Goal: Task Accomplishment & Management: Complete application form

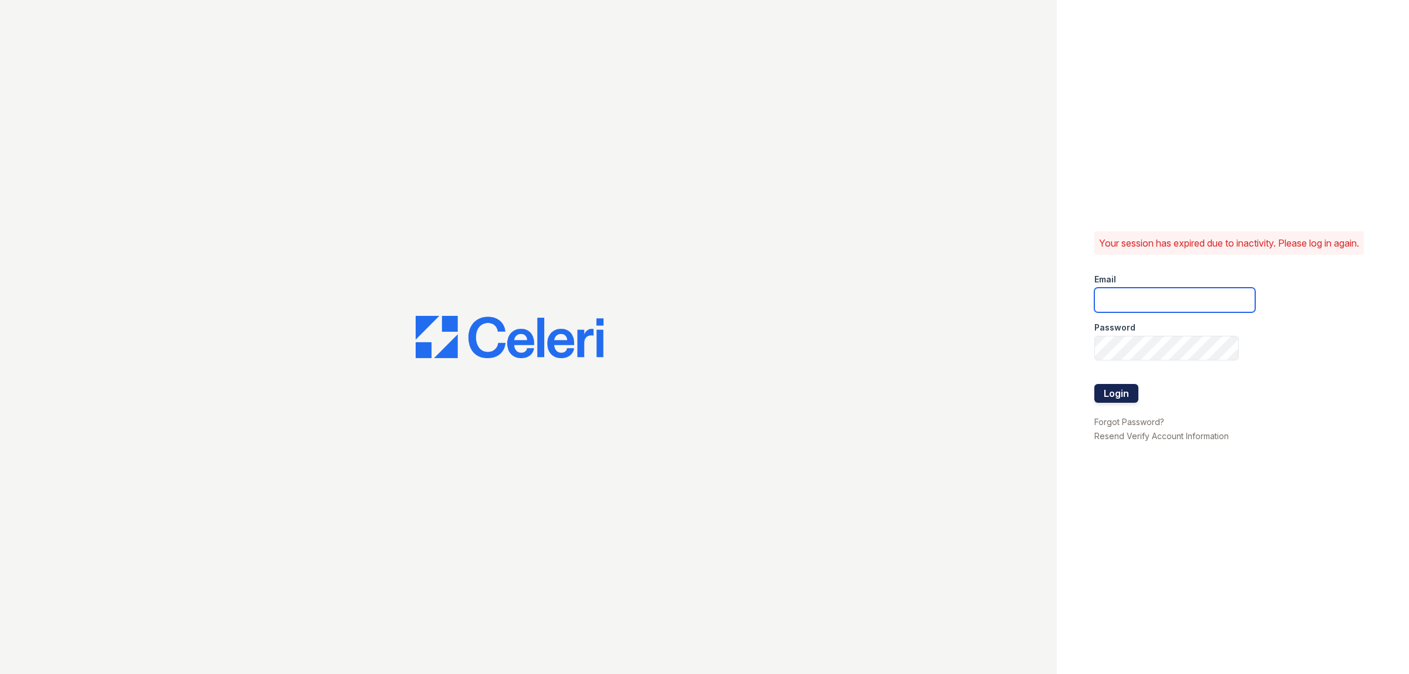
type input "[EMAIL_ADDRESS][DOMAIN_NAME]"
click at [1113, 401] on button "Login" at bounding box center [1116, 393] width 44 height 19
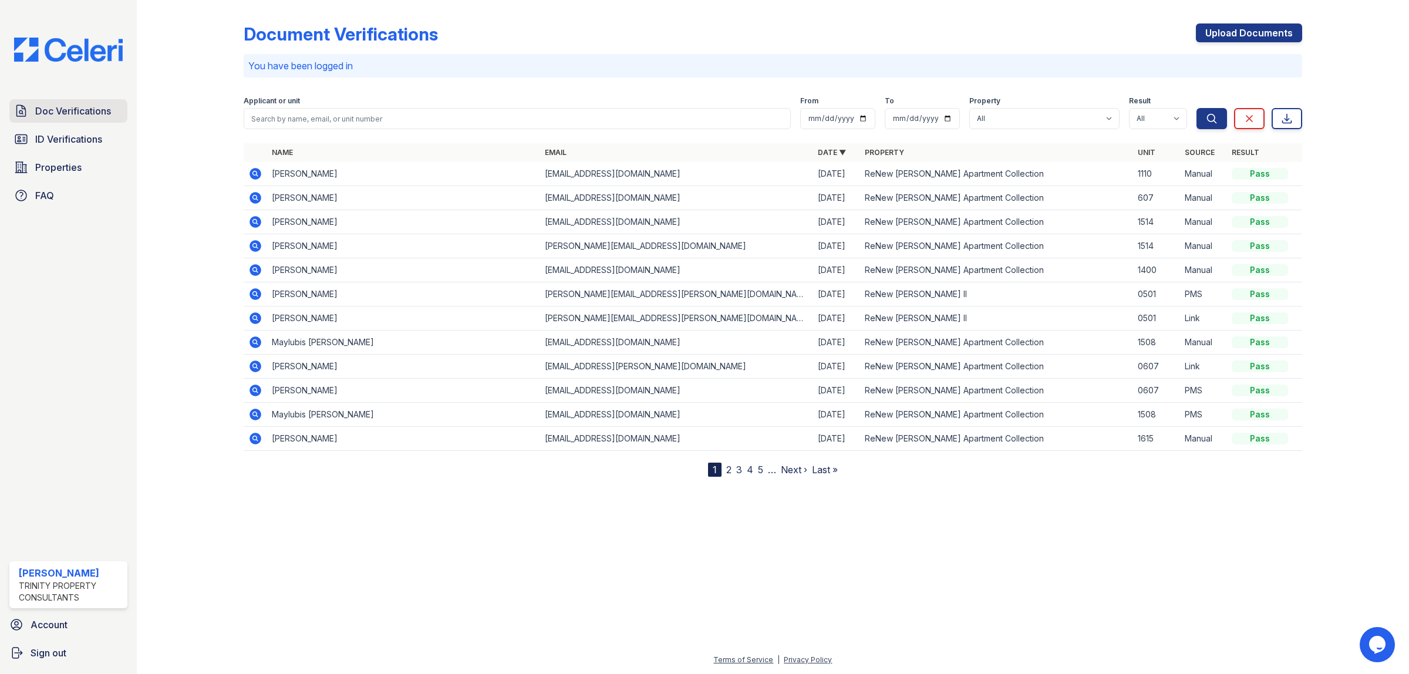
click at [78, 112] on span "Doc Verifications" at bounding box center [73, 111] width 76 height 14
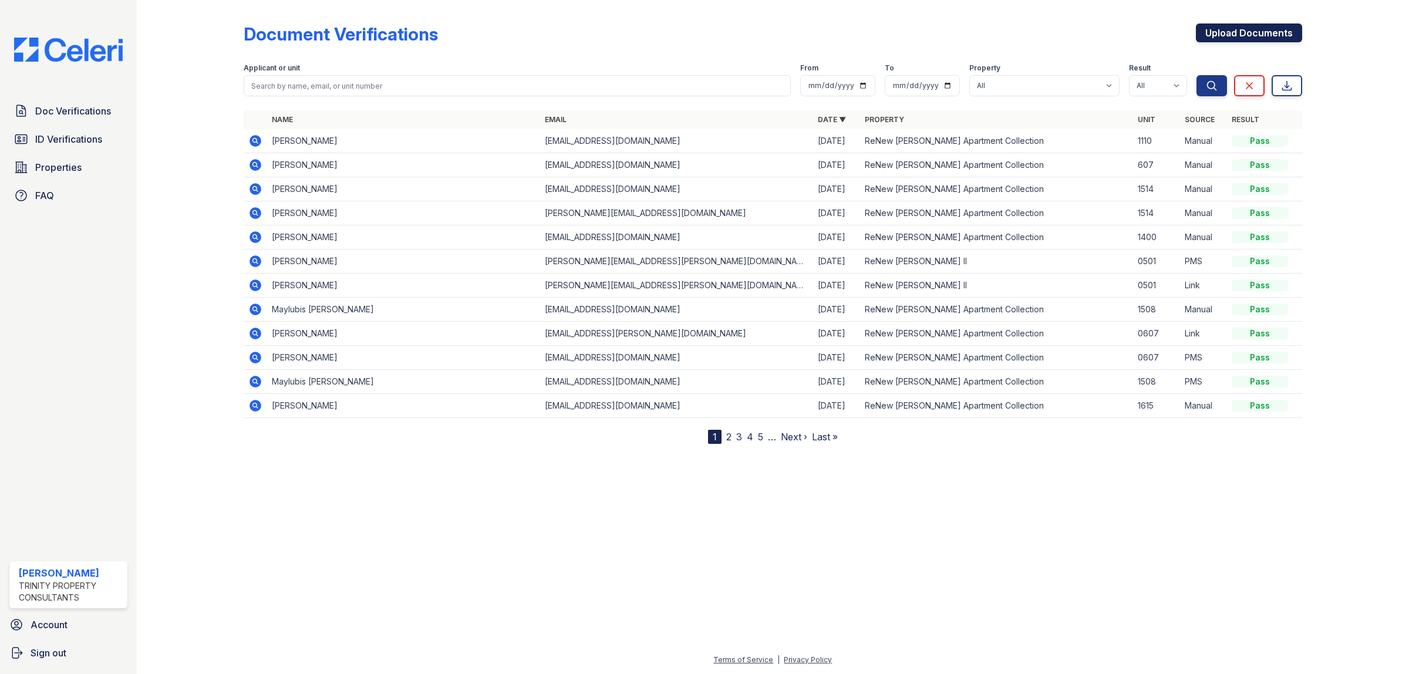
click at [1226, 28] on link "Upload Documents" at bounding box center [1249, 32] width 106 height 19
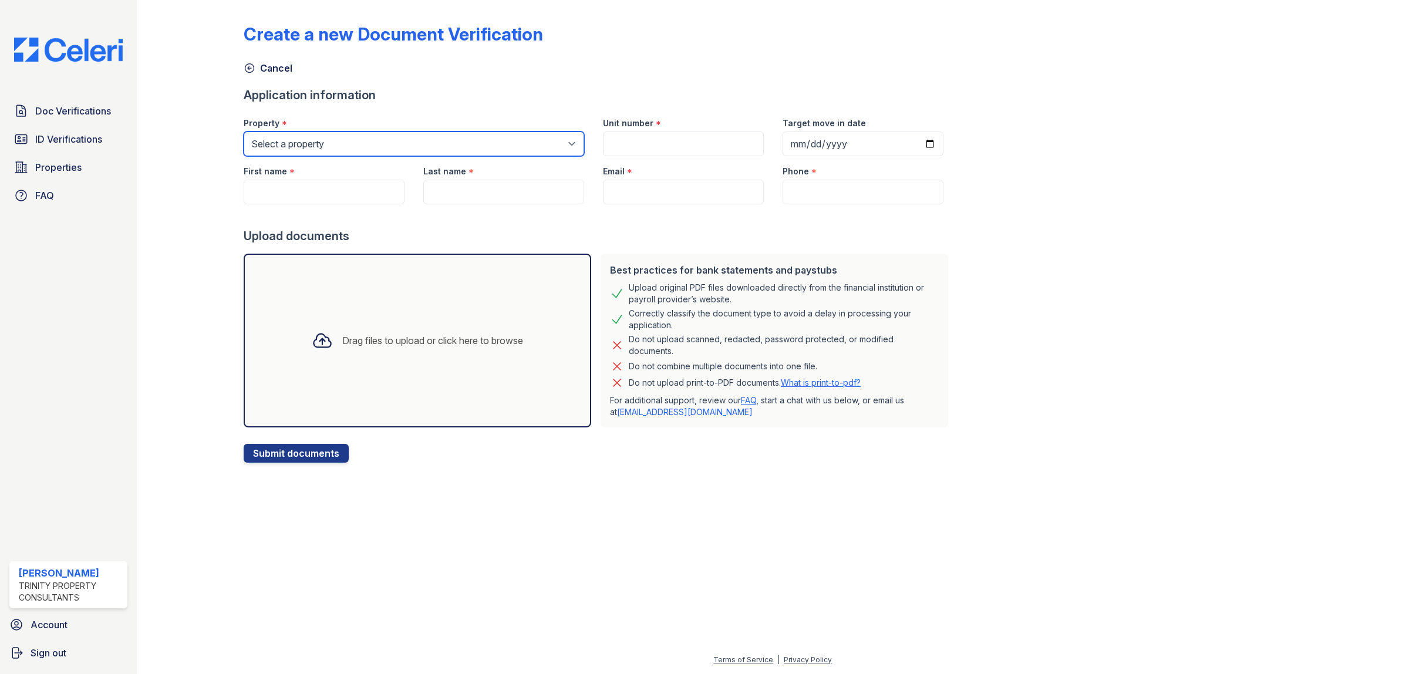
click at [379, 144] on select "Select a property ReNew [PERSON_NAME] Apartment Collection ReNew [PERSON_NAME] …" at bounding box center [414, 144] width 341 height 25
select select "71"
click at [244, 132] on select "Select a property ReNew [PERSON_NAME] Apartment Collection ReNew [PERSON_NAME] …" at bounding box center [414, 144] width 341 height 25
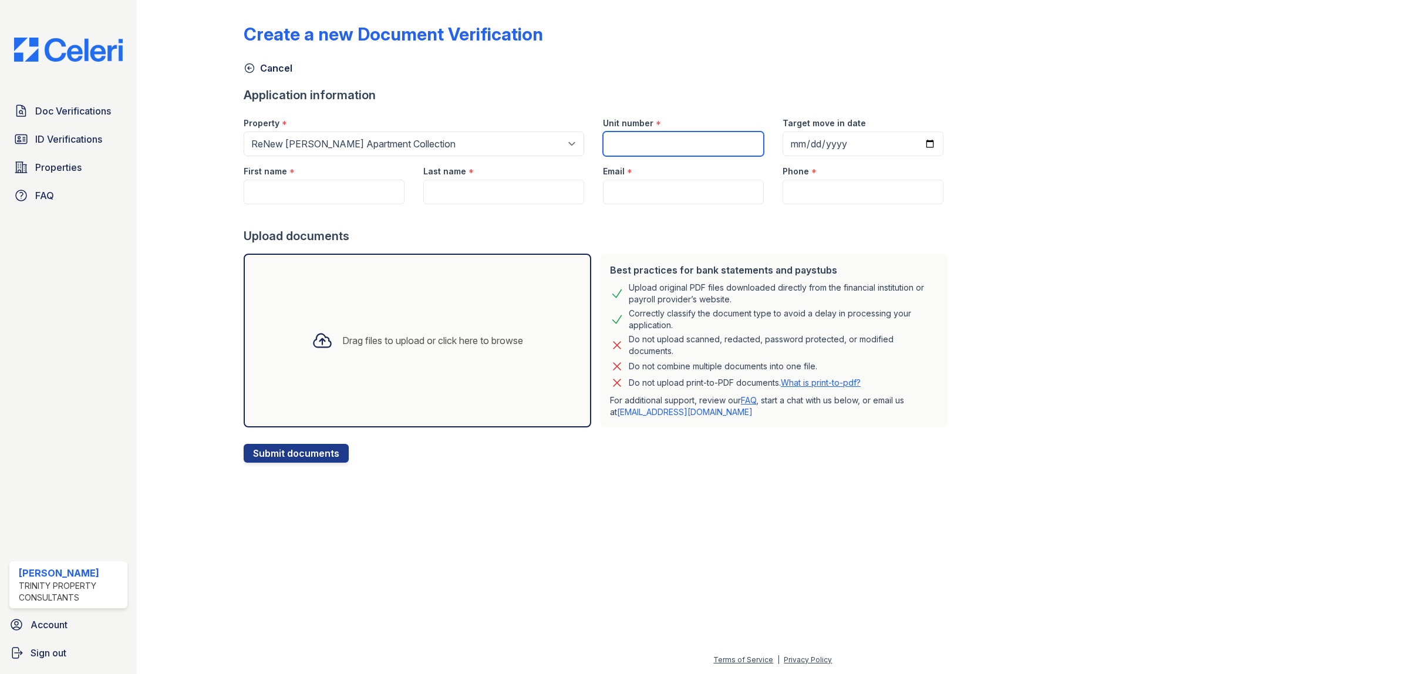
click at [616, 145] on input "Unit number" at bounding box center [683, 144] width 161 height 25
type input "1615"
click at [783, 144] on input "Target move in date" at bounding box center [863, 144] width 161 height 25
type input "[DATE]"
click at [288, 195] on input "First name" at bounding box center [324, 192] width 161 height 25
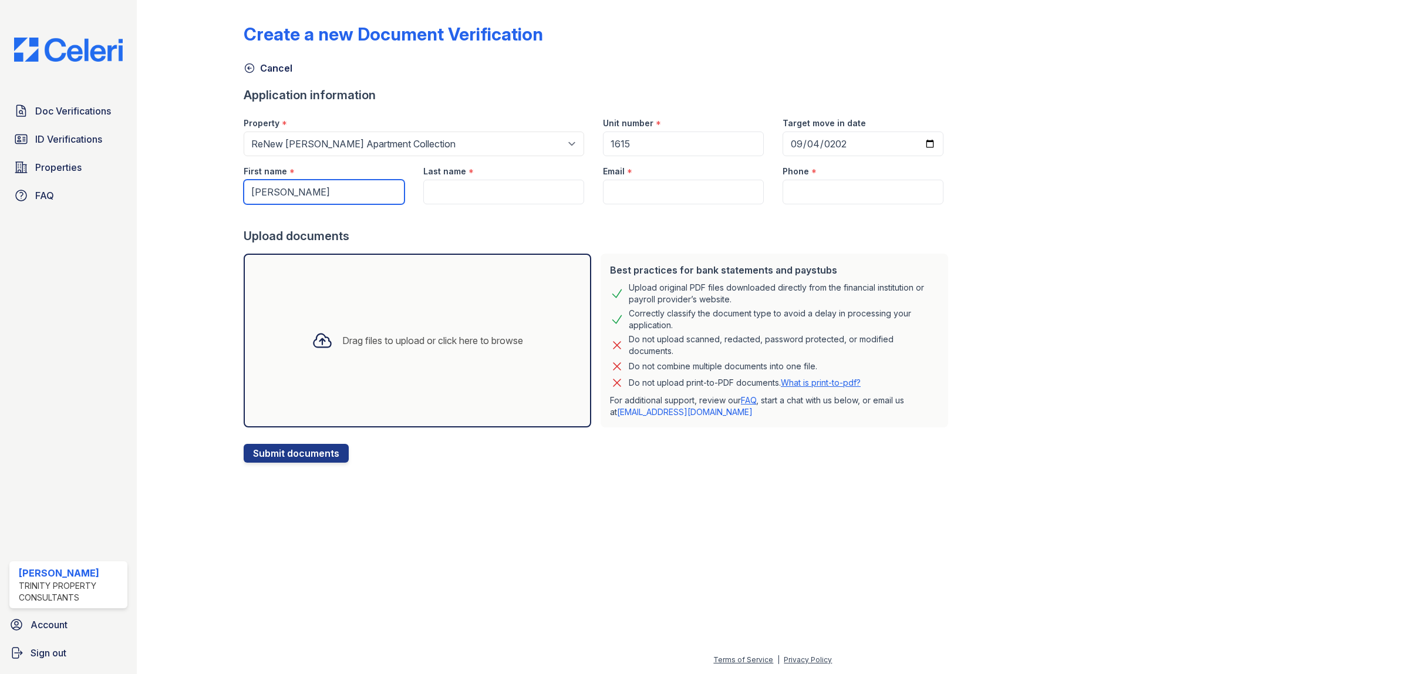
type input "[PERSON_NAME]"
type input "Escuala"
click at [687, 191] on input "Email" at bounding box center [683, 192] width 161 height 25
paste input "[EMAIL_ADDRESS][DOMAIN_NAME]"
type input "[EMAIL_ADDRESS][DOMAIN_NAME]"
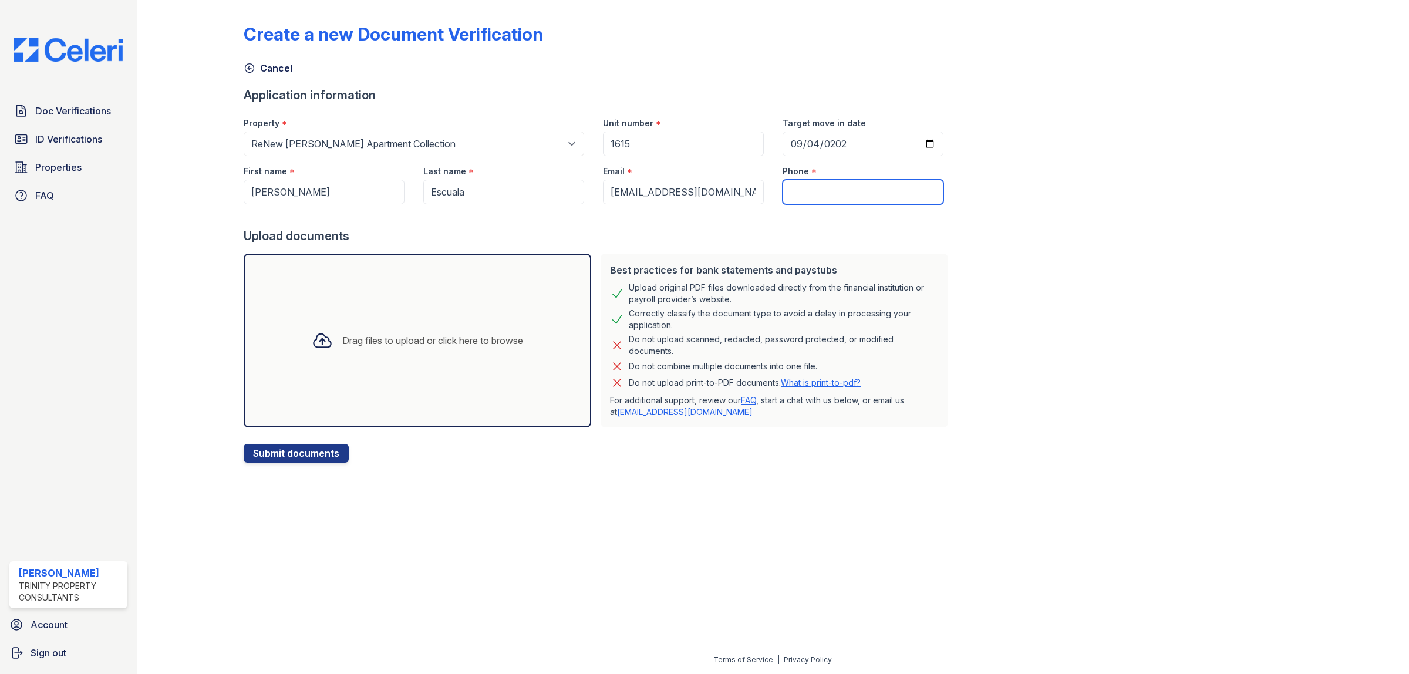
click at [832, 188] on input "Phone" at bounding box center [863, 192] width 161 height 25
paste input "[PHONE_NUMBER]"
type input "[PHONE_NUMBER]"
click at [424, 327] on div "Drag files to upload or click here to browse" at bounding box center [417, 341] width 230 height 40
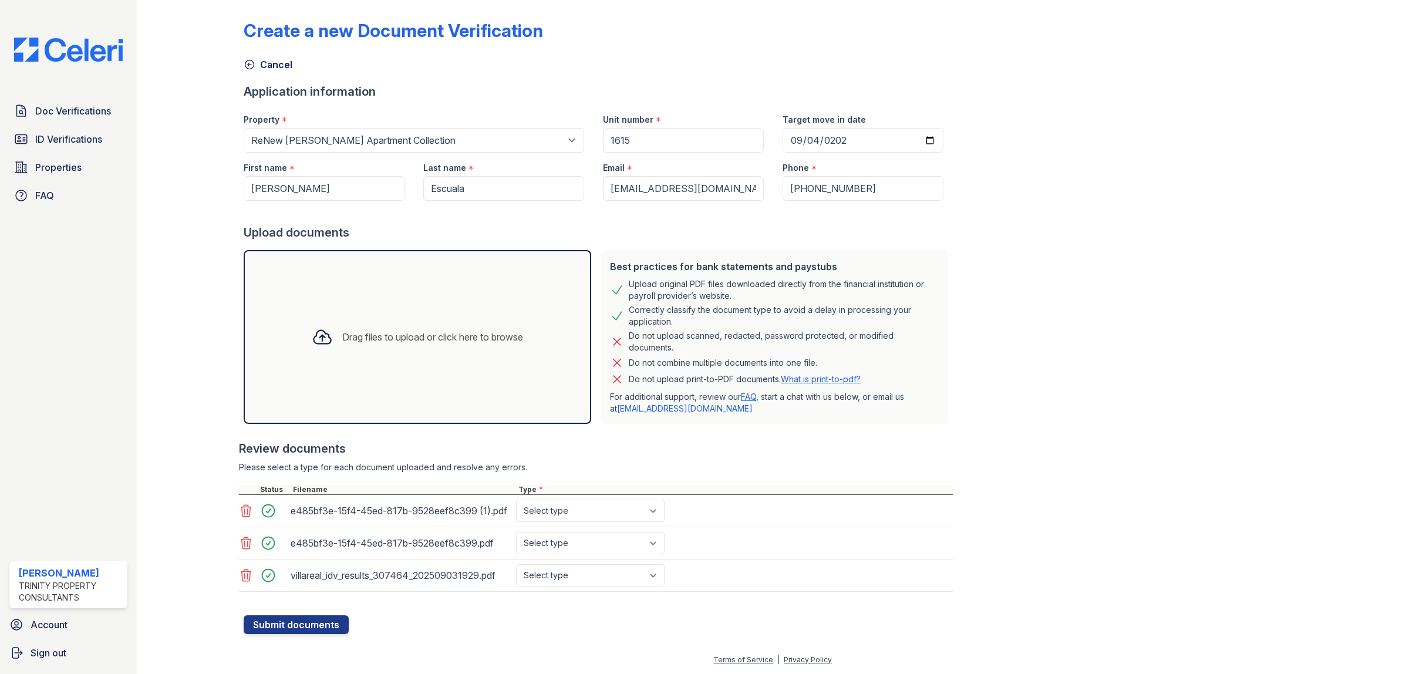
scroll to position [5, 0]
click at [583, 508] on select "Select type Paystub Bank Statement Offer Letter Tax Documents Benefit Award Let…" at bounding box center [590, 511] width 149 height 22
select select "bank_statement"
click at [516, 500] on select "Select type Paystub Bank Statement Offer Letter Tax Documents Benefit Award Let…" at bounding box center [590, 511] width 149 height 22
click at [577, 539] on select "Select type Paystub Bank Statement Offer Letter Tax Documents Benefit Award Let…" at bounding box center [590, 543] width 149 height 22
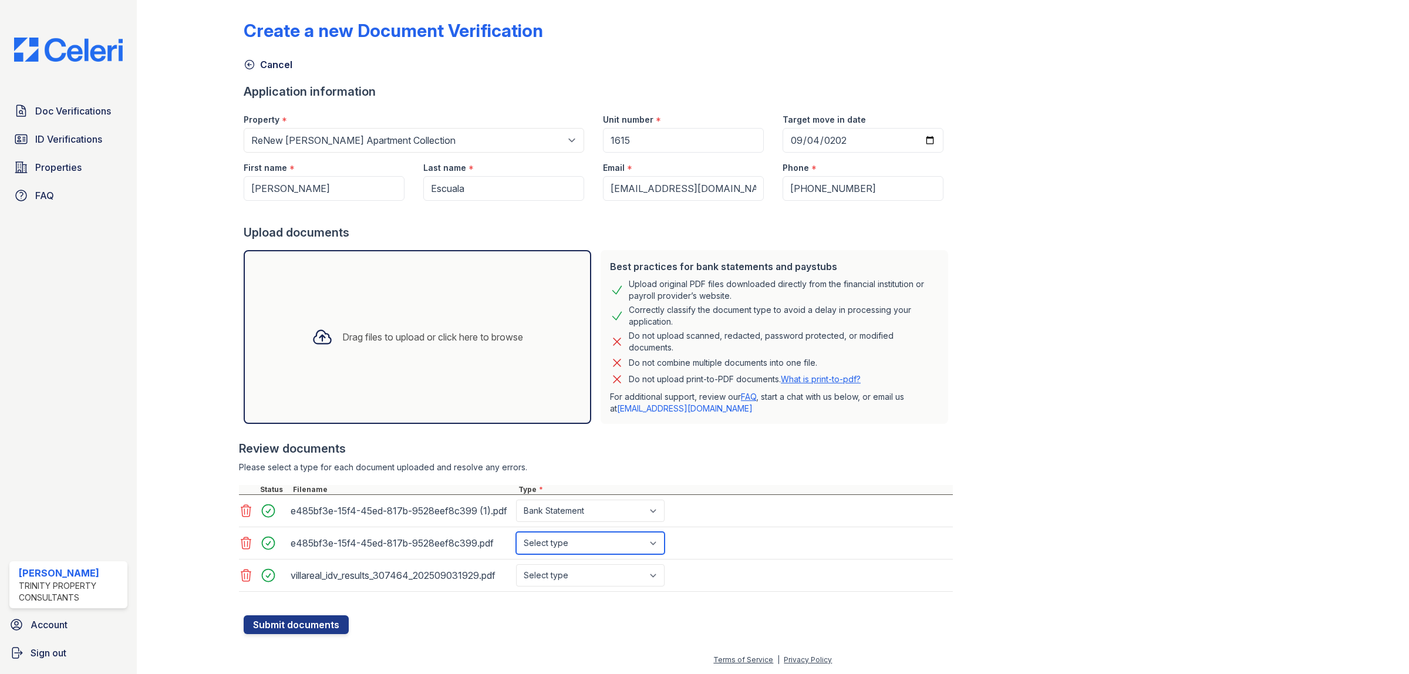
select select "bank_statement"
click at [516, 532] on select "Select type Paystub Bank Statement Offer Letter Tax Documents Benefit Award Let…" at bounding box center [590, 543] width 149 height 22
click at [562, 574] on select "Select type Paystub Bank Statement Offer Letter Tax Documents Benefit Award Let…" at bounding box center [590, 575] width 149 height 22
select select "bank_statement"
click at [516, 564] on select "Select type Paystub Bank Statement Offer Letter Tax Documents Benefit Award Let…" at bounding box center [590, 575] width 149 height 22
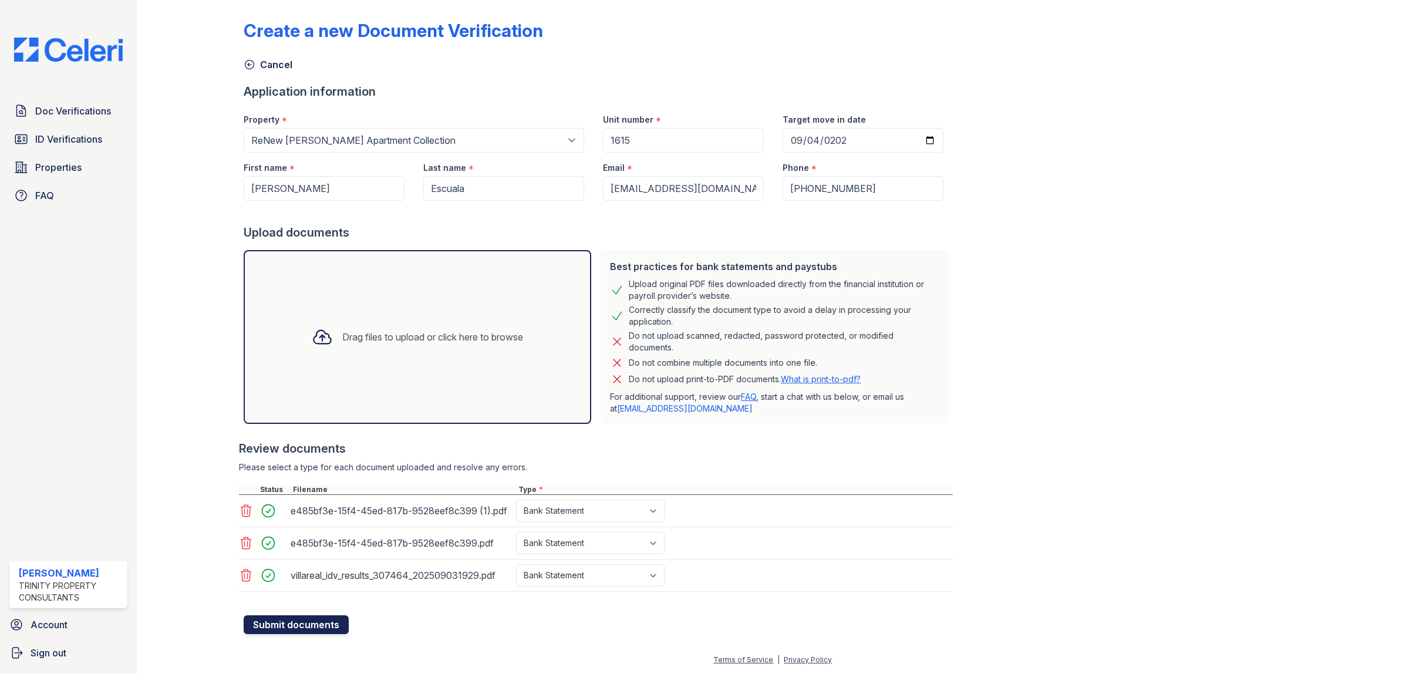
click at [316, 621] on button "Submit documents" at bounding box center [296, 624] width 105 height 19
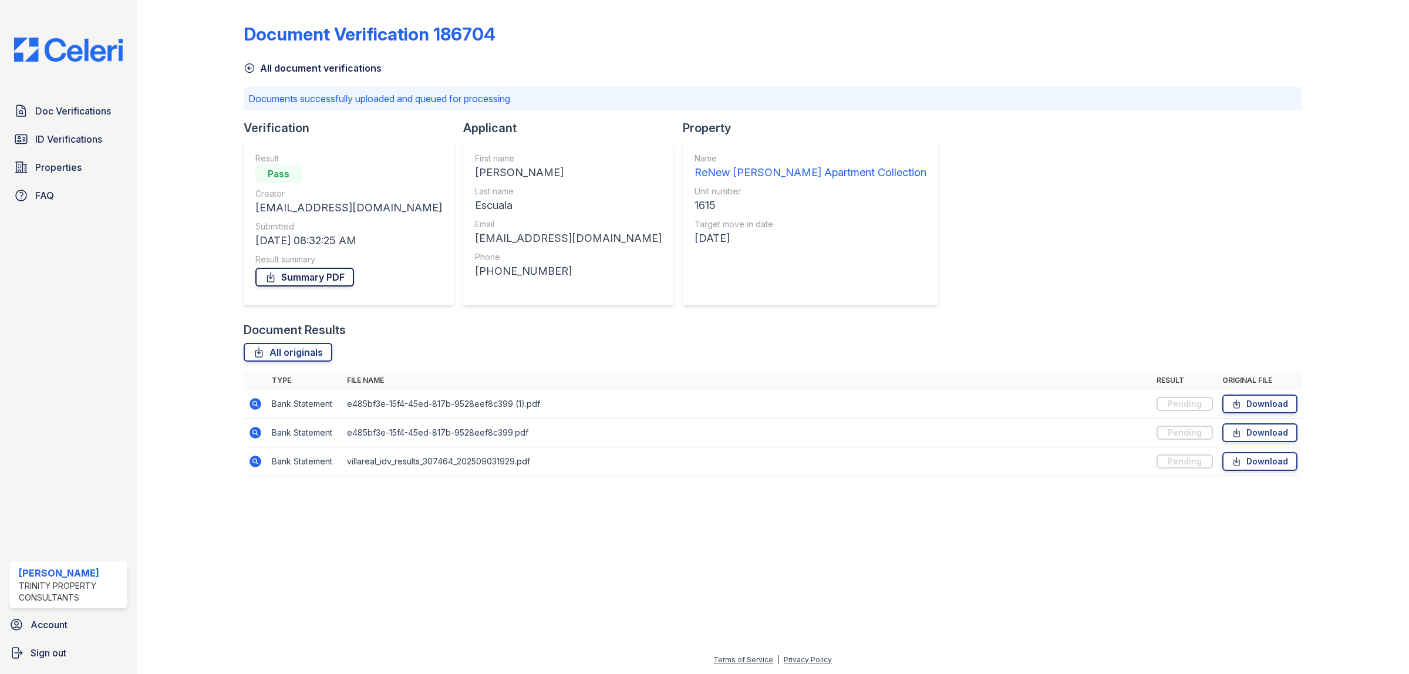
click at [316, 275] on link "Summary PDF" at bounding box center [304, 277] width 99 height 19
click at [73, 144] on span "ID Verifications" at bounding box center [68, 139] width 67 height 14
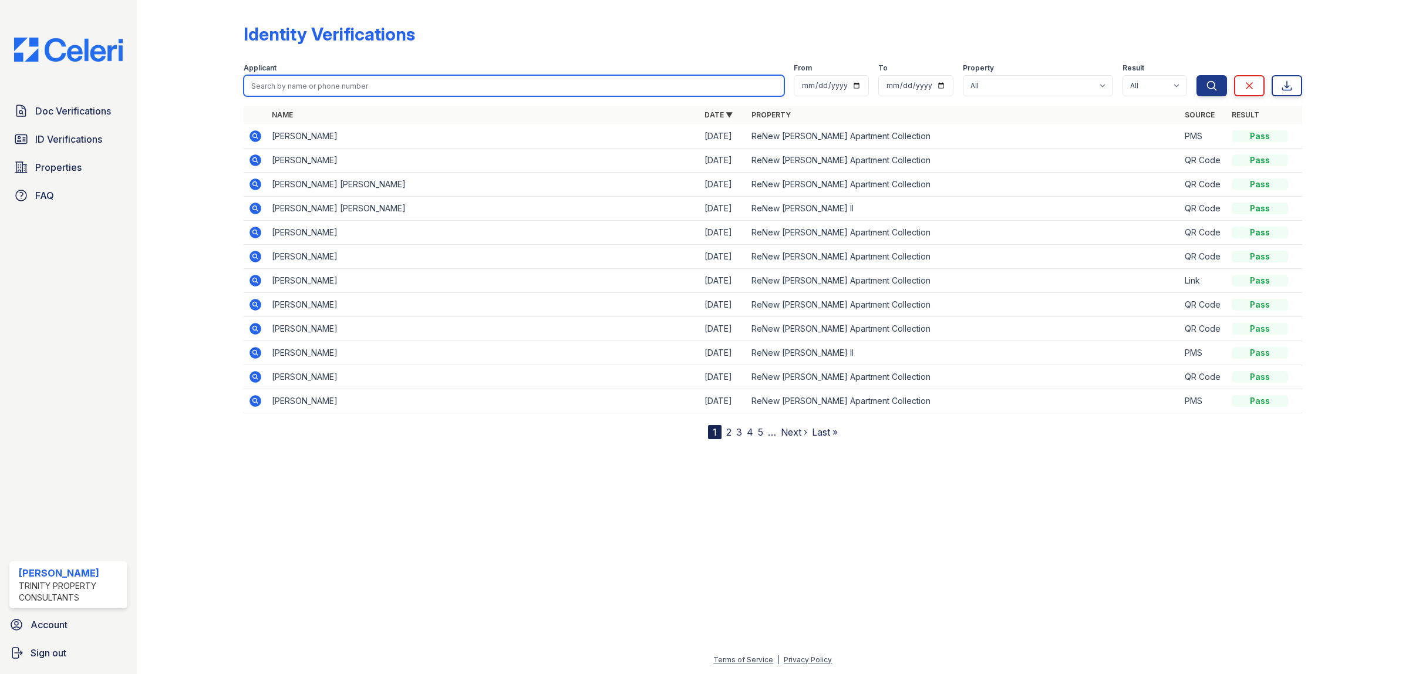
click at [367, 89] on input "search" at bounding box center [514, 85] width 541 height 21
type input "[PERSON_NAME]"
click at [1196, 75] on button "Search" at bounding box center [1211, 85] width 31 height 21
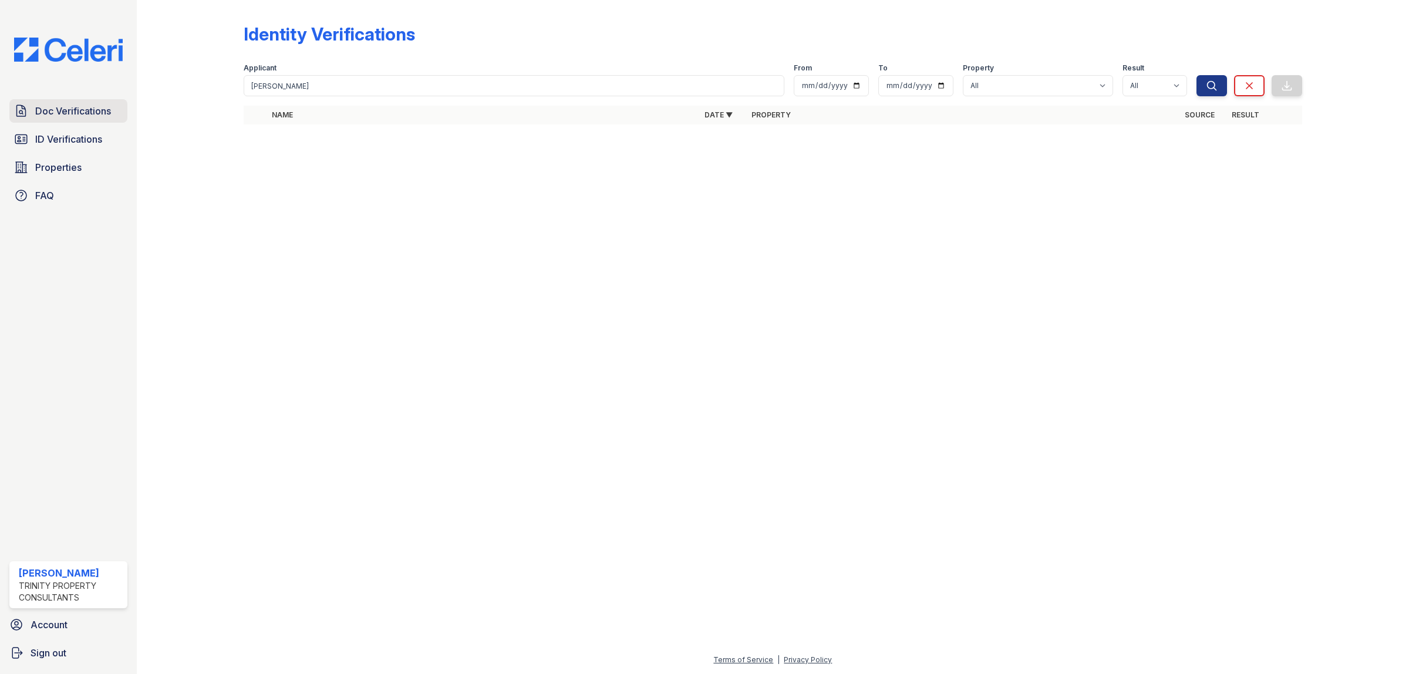
click at [87, 112] on span "Doc Verifications" at bounding box center [73, 111] width 76 height 14
